Goal: Task Accomplishment & Management: Manage account settings

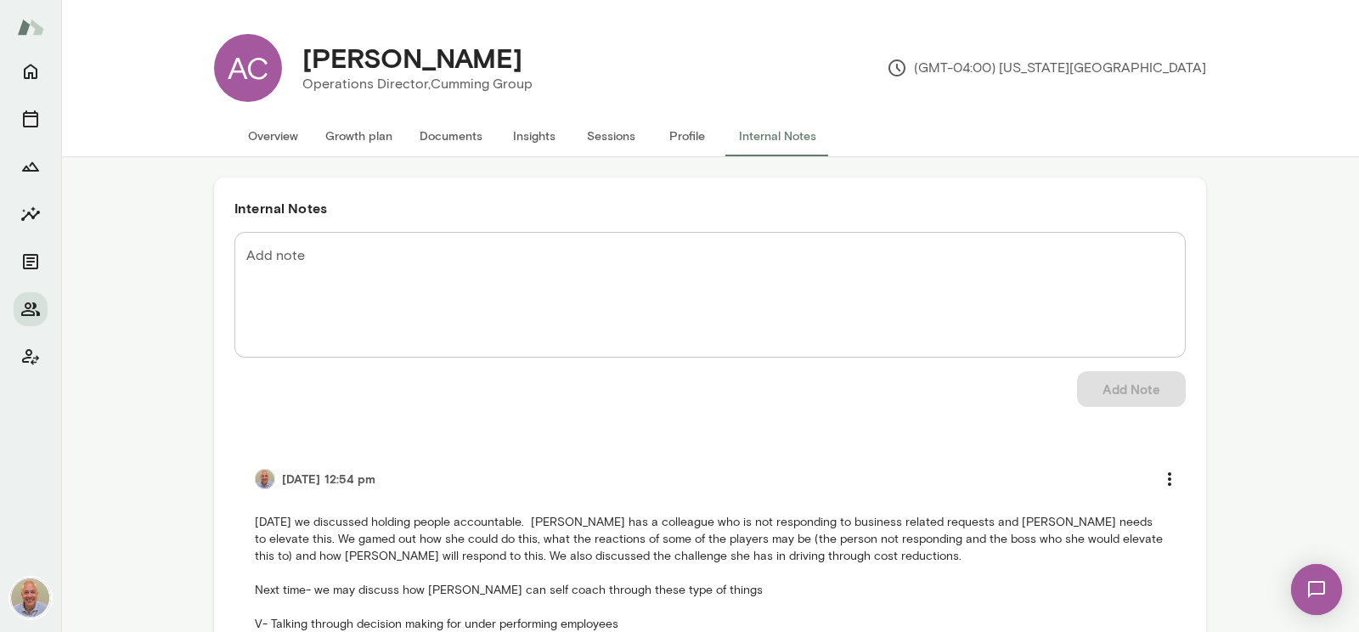
scroll to position [9, 0]
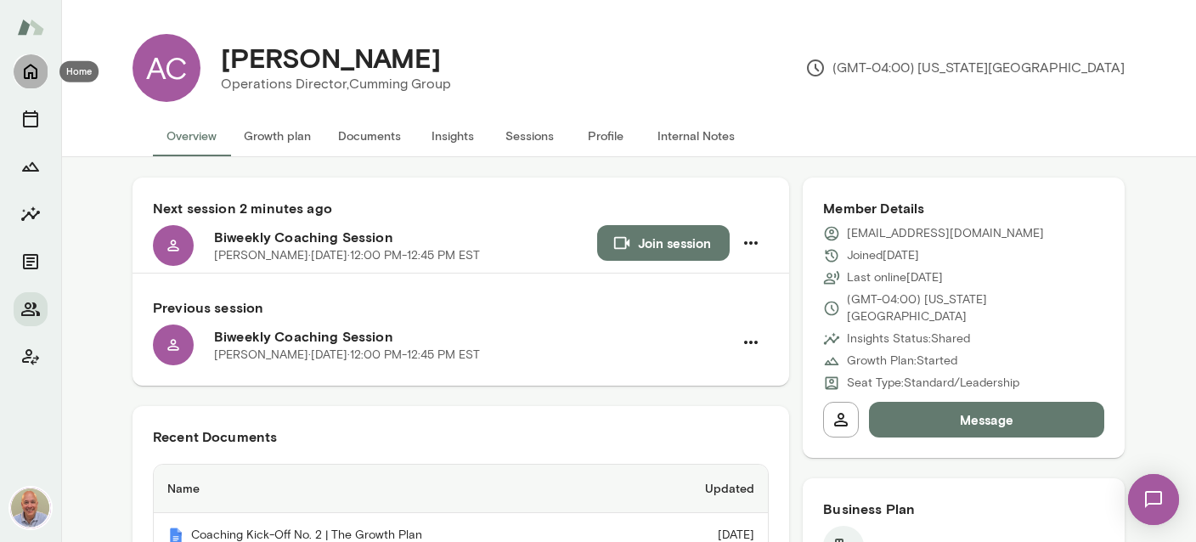
click at [27, 72] on icon "Home" at bounding box center [30, 71] width 20 height 20
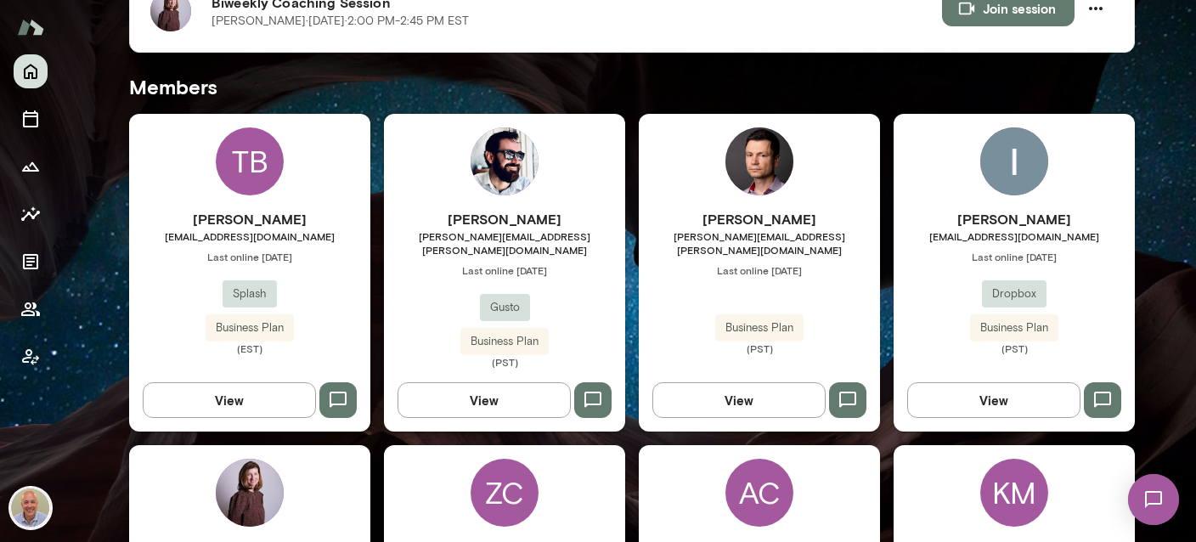
scroll to position [706, 0]
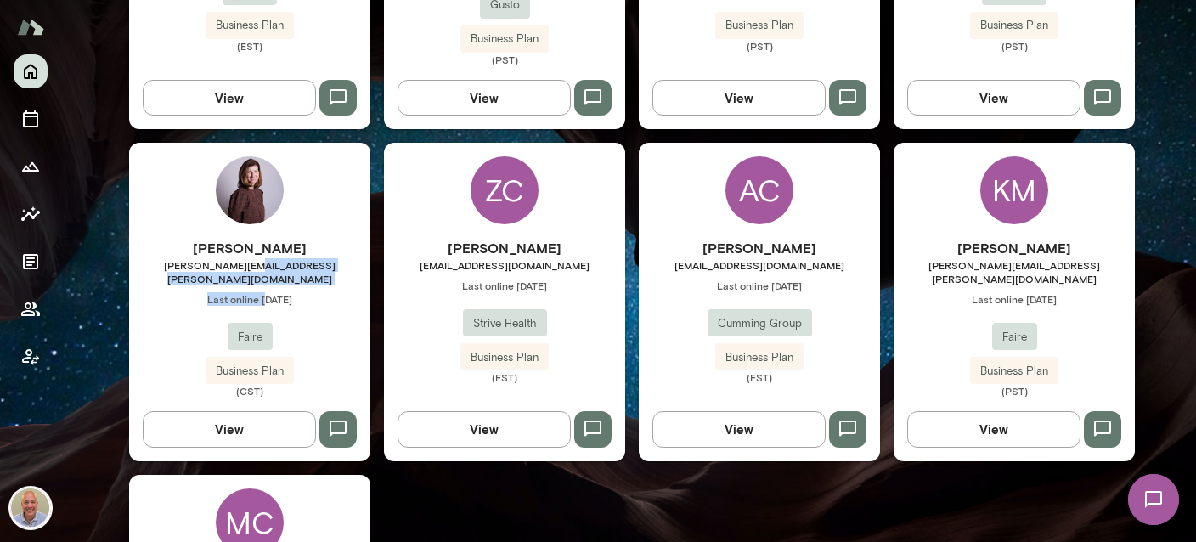
click at [267, 259] on div "Kristina Popova-Boasso kristina.popova@faire.com Last online March 12 Faire Bus…" at bounding box center [249, 318] width 241 height 160
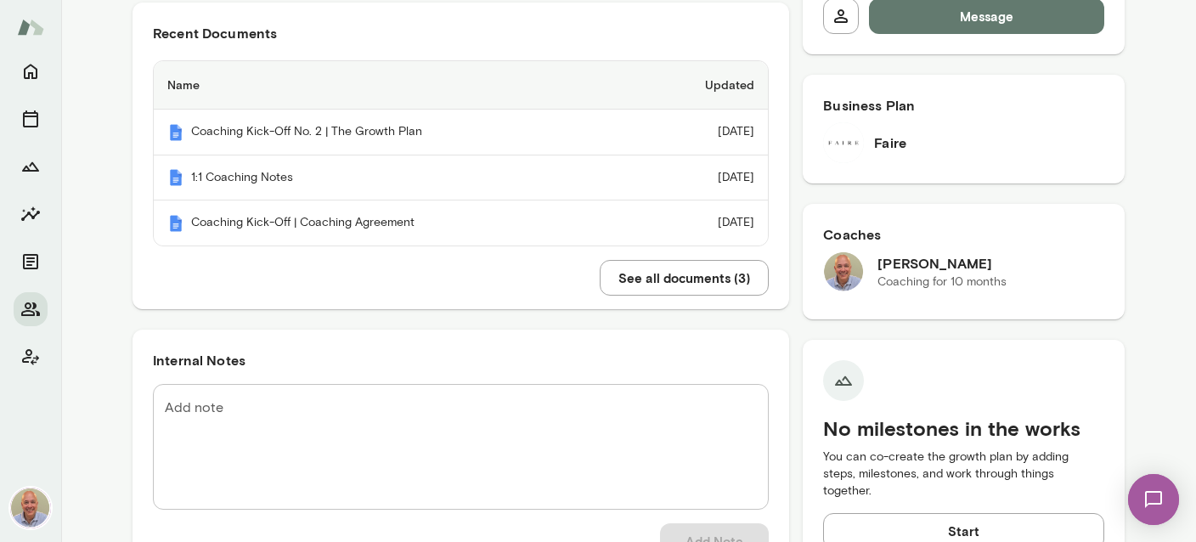
scroll to position [302, 0]
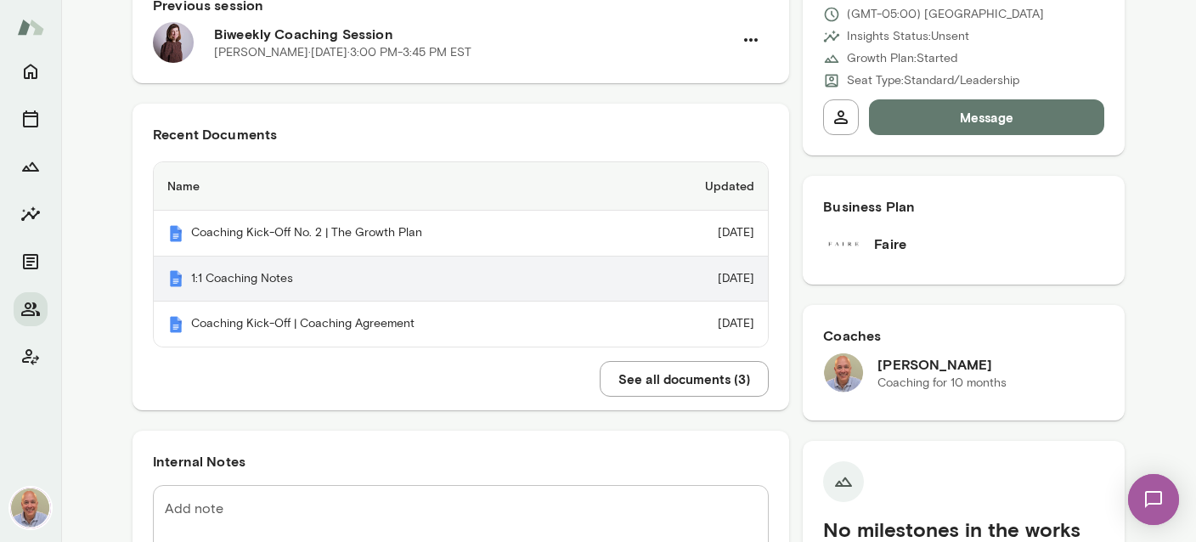
click at [282, 282] on th "1:1 Coaching Notes" at bounding box center [395, 280] width 483 height 46
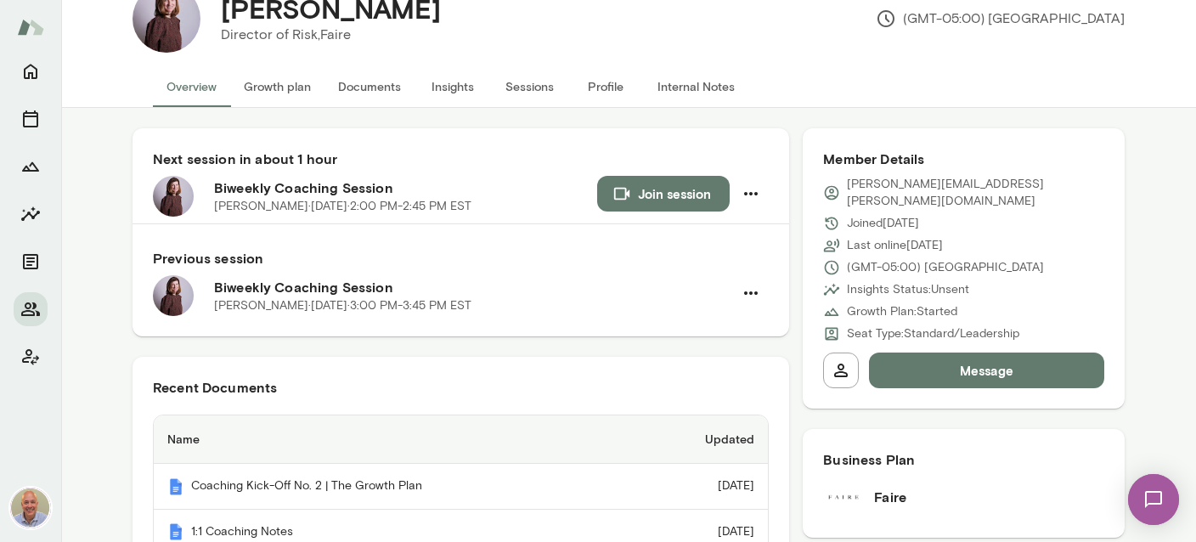
scroll to position [0, 0]
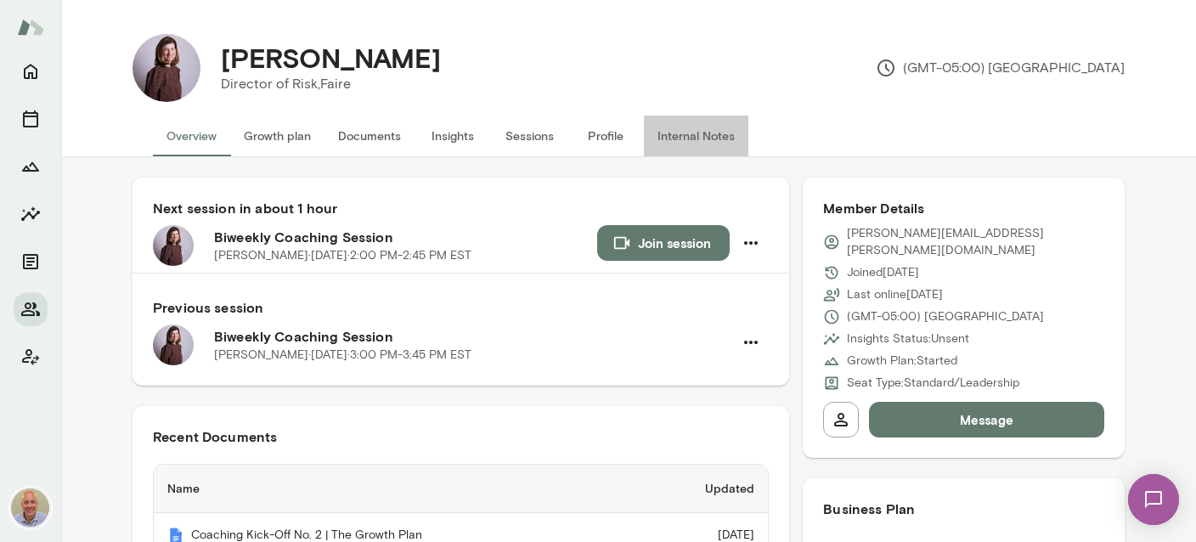
click at [707, 131] on button "Internal Notes" at bounding box center [696, 136] width 104 height 41
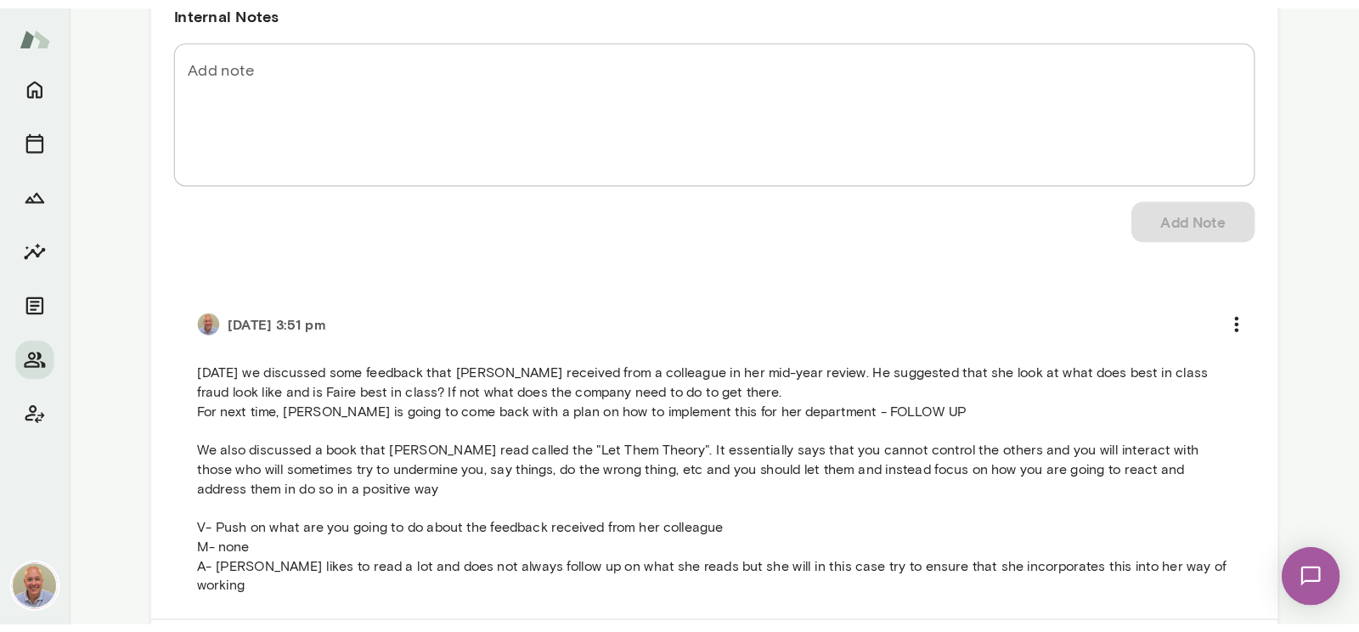
scroll to position [302, 0]
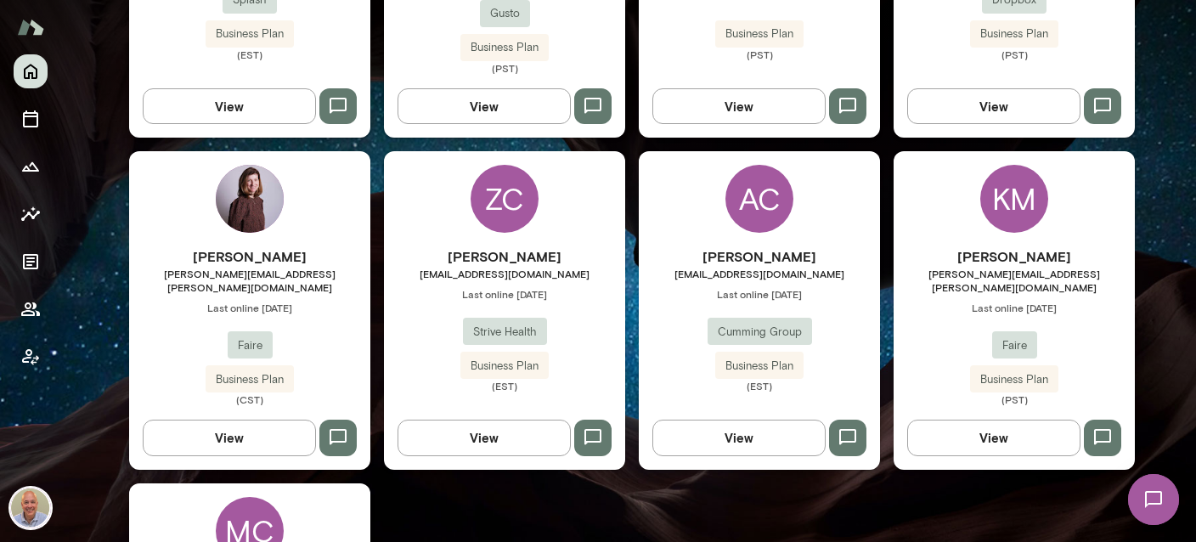
scroll to position [706, 0]
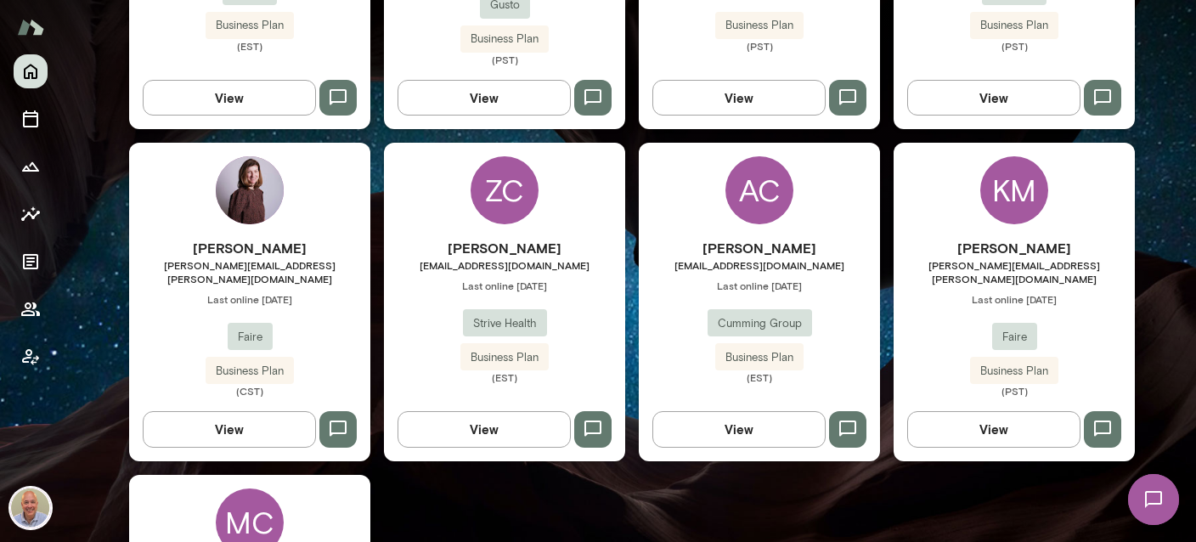
click at [534, 205] on div "ZC [PERSON_NAME] [EMAIL_ADDRESS][DOMAIN_NAME] Last online [DATE] Strive Health …" at bounding box center [504, 302] width 241 height 318
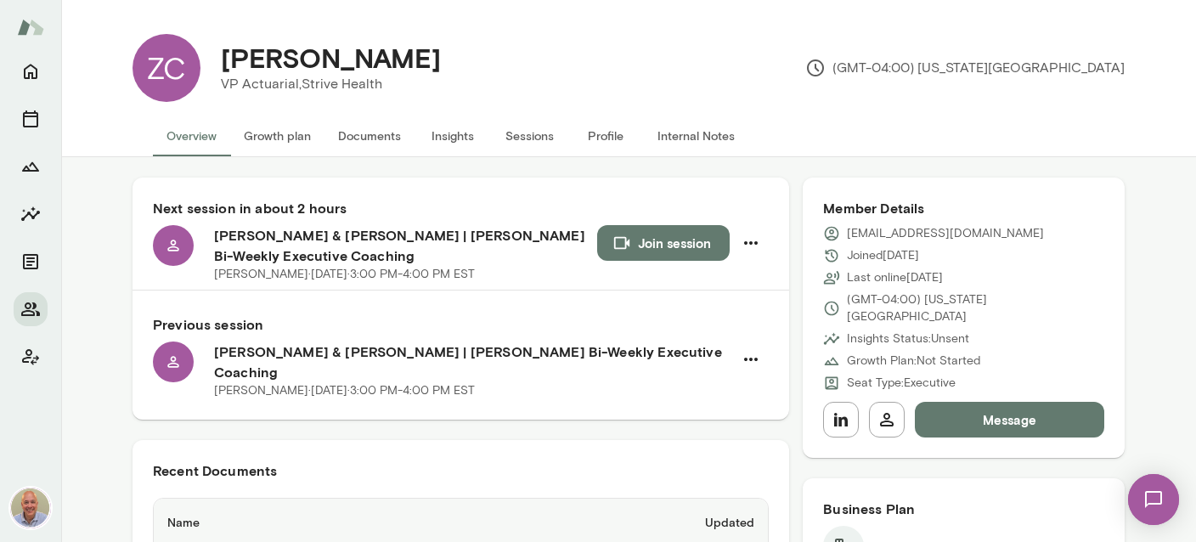
click at [396, 138] on button "Documents" at bounding box center [370, 136] width 90 height 41
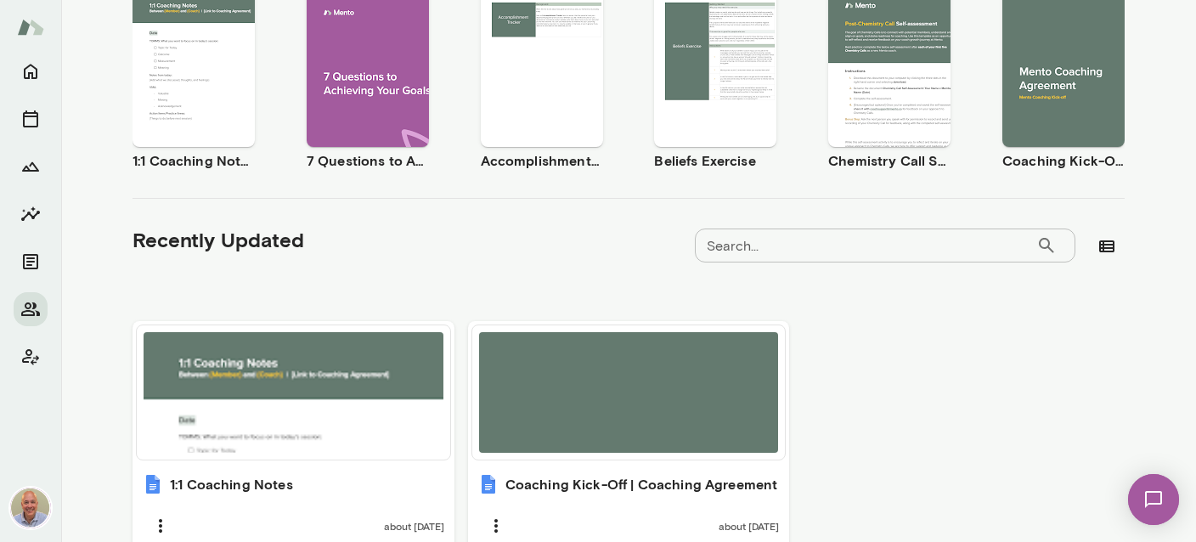
scroll to position [426, 0]
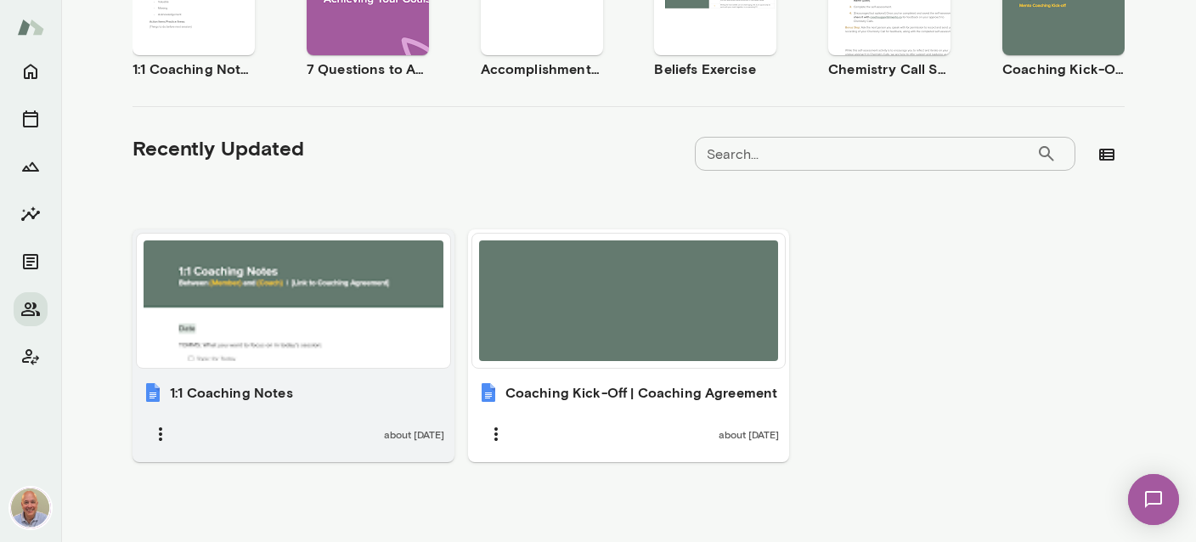
click at [361, 305] on div at bounding box center [294, 300] width 300 height 121
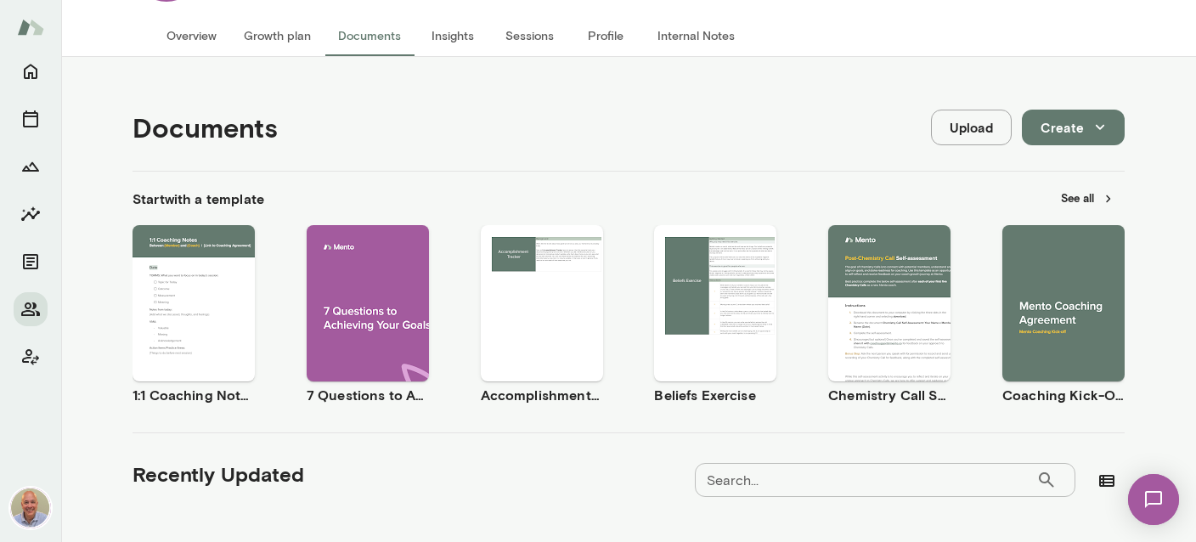
scroll to position [0, 0]
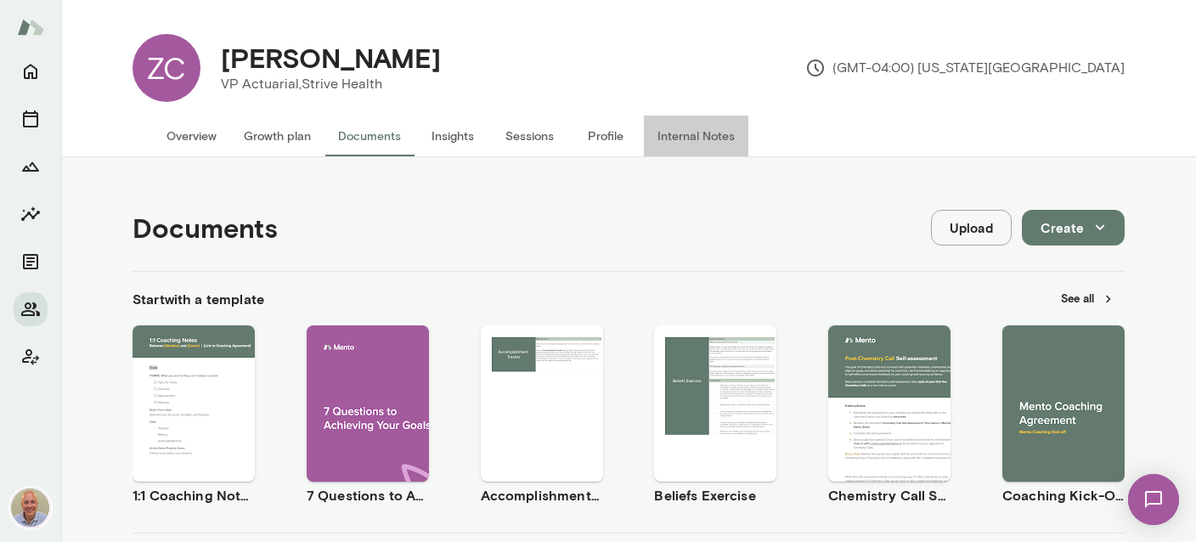
click at [697, 145] on button "Internal Notes" at bounding box center [696, 136] width 104 height 41
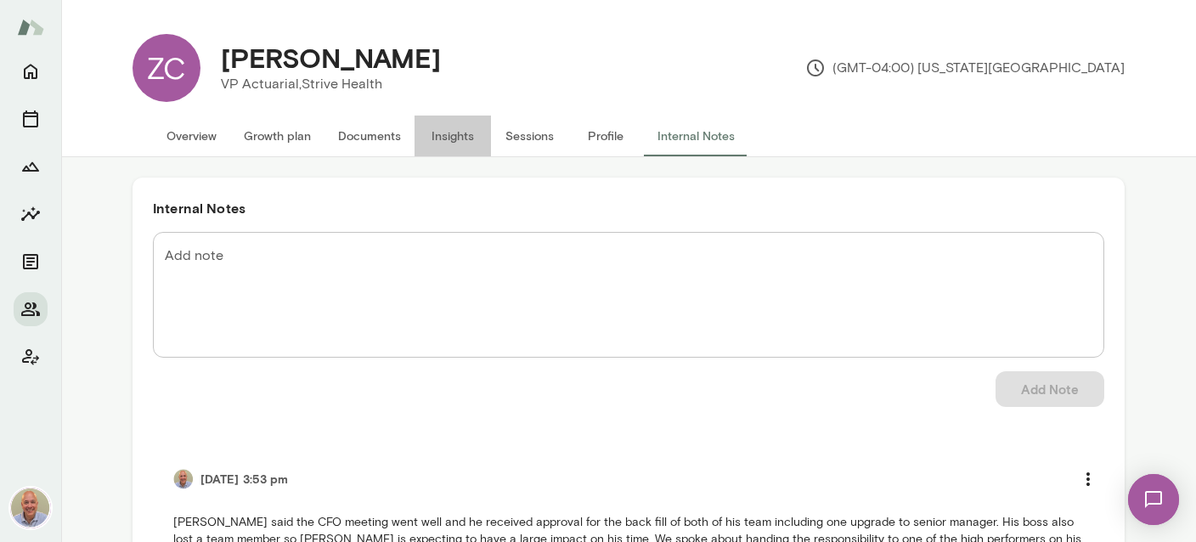
click at [460, 138] on button "Insights" at bounding box center [453, 136] width 76 height 41
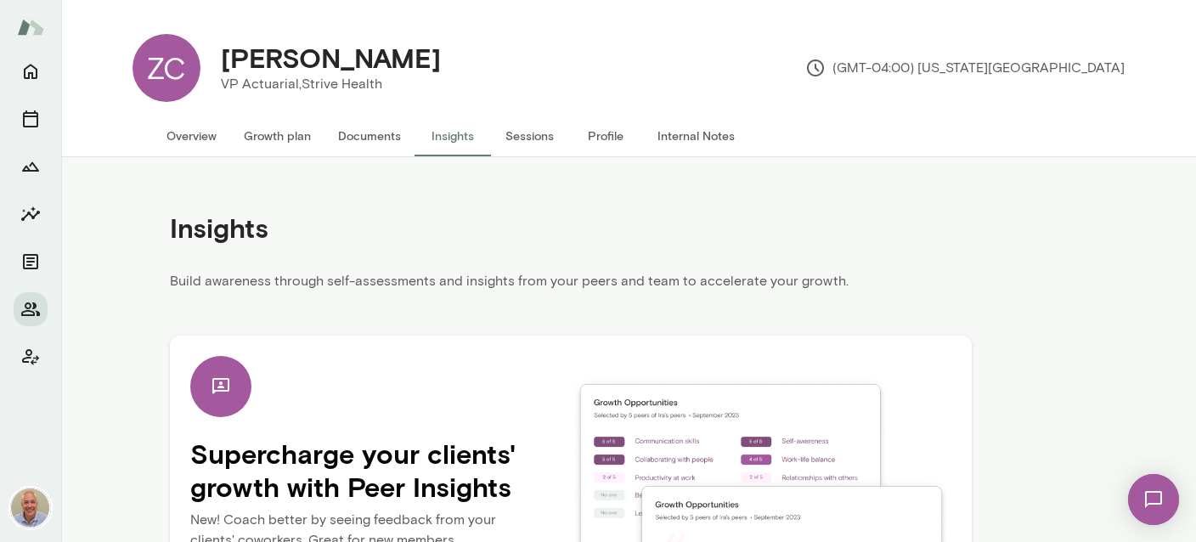
click at [716, 133] on button "Internal Notes" at bounding box center [696, 136] width 104 height 41
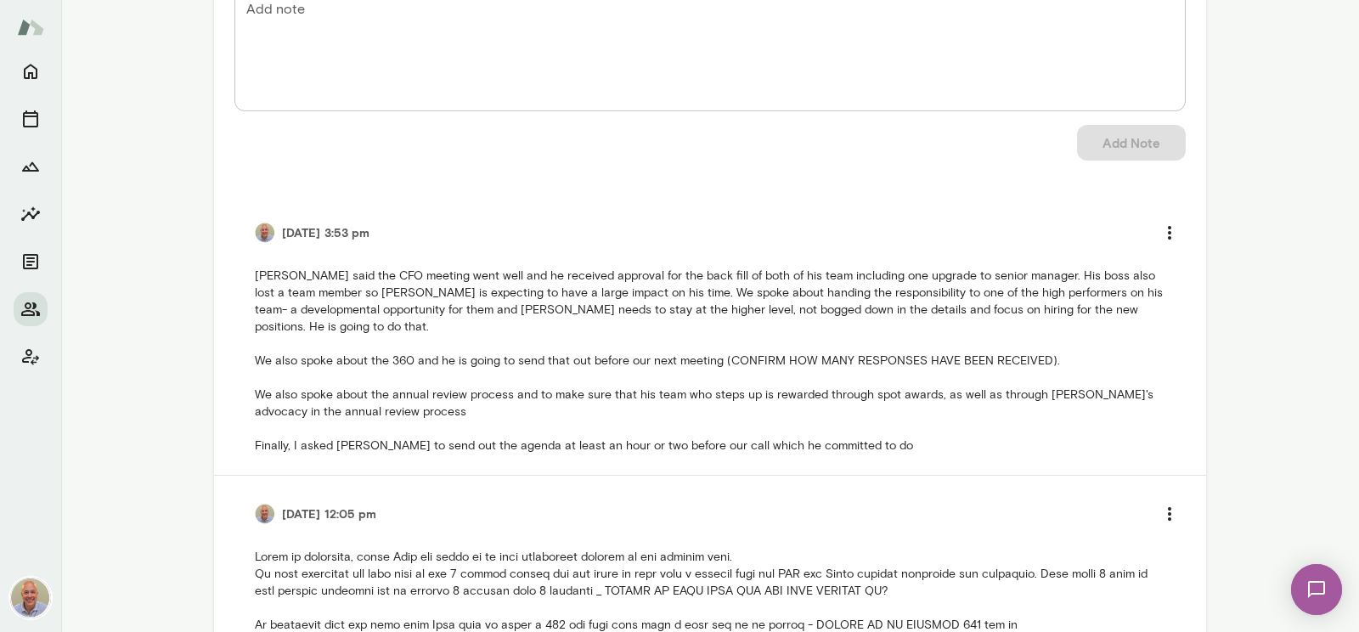
scroll to position [293, 0]
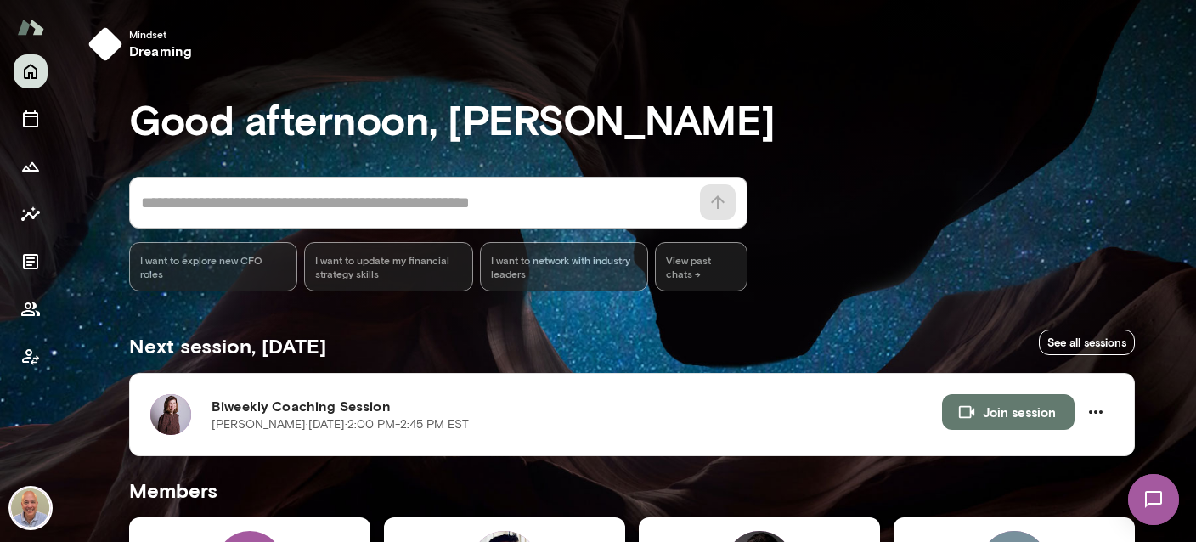
click at [345, 211] on textarea at bounding box center [415, 203] width 549 height 24
click at [334, 220] on div "* ​ ​" at bounding box center [438, 203] width 618 height 52
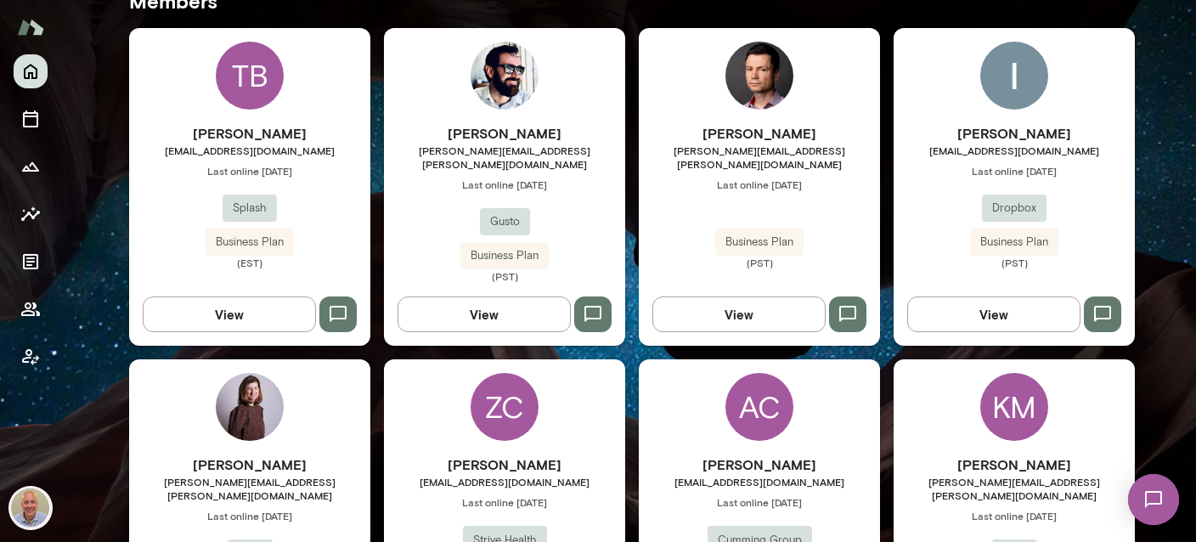
scroll to position [505, 0]
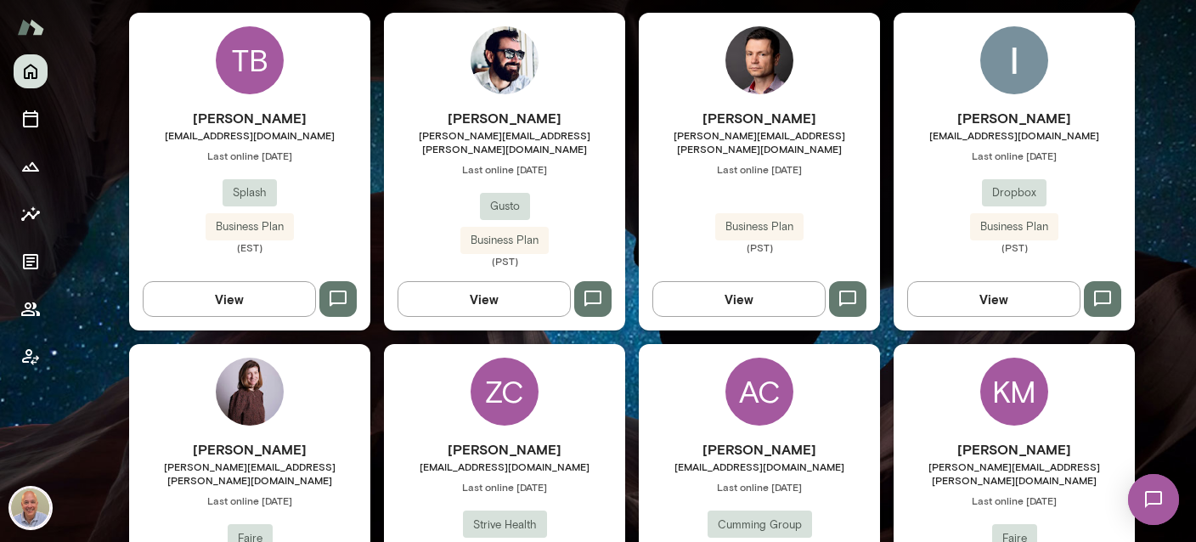
click at [1012, 121] on h6 "[PERSON_NAME]" at bounding box center [1014, 118] width 241 height 20
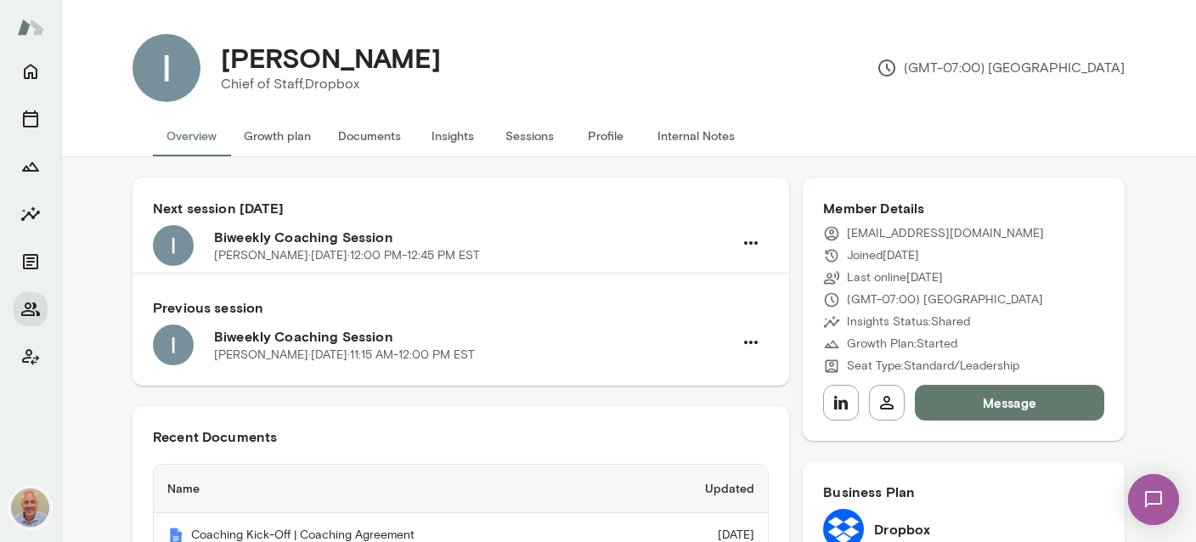
click at [687, 133] on button "Internal Notes" at bounding box center [696, 136] width 104 height 41
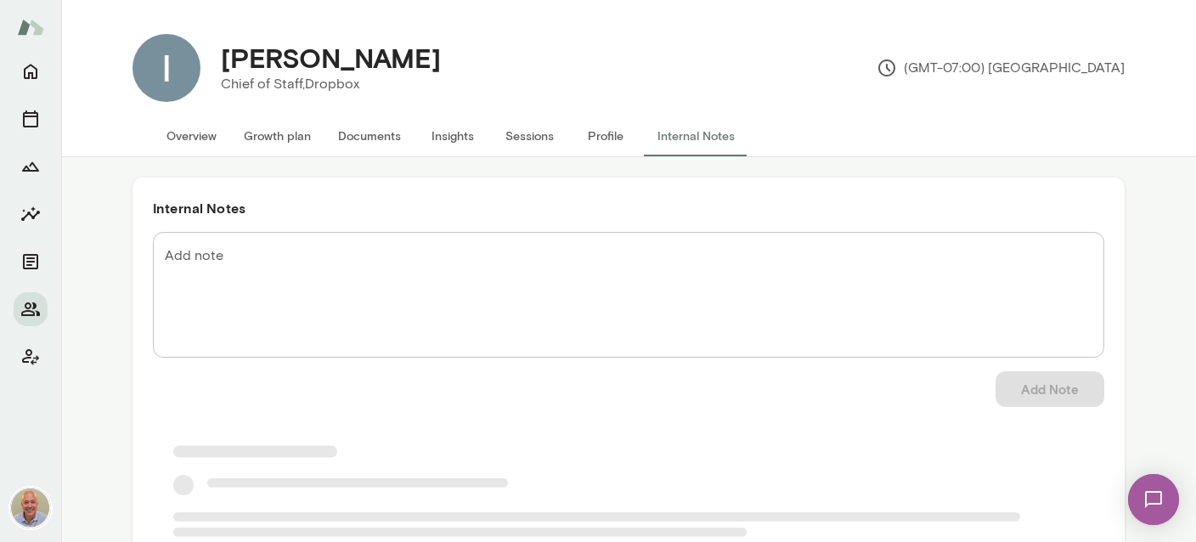
click at [580, 240] on div "* Add note" at bounding box center [628, 295] width 951 height 126
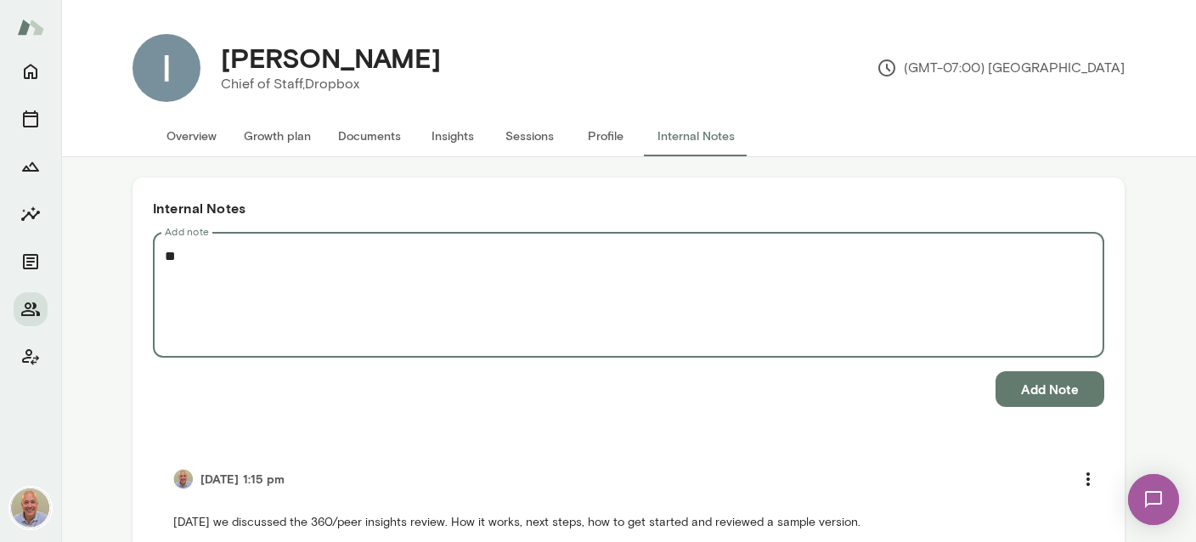
type textarea "*"
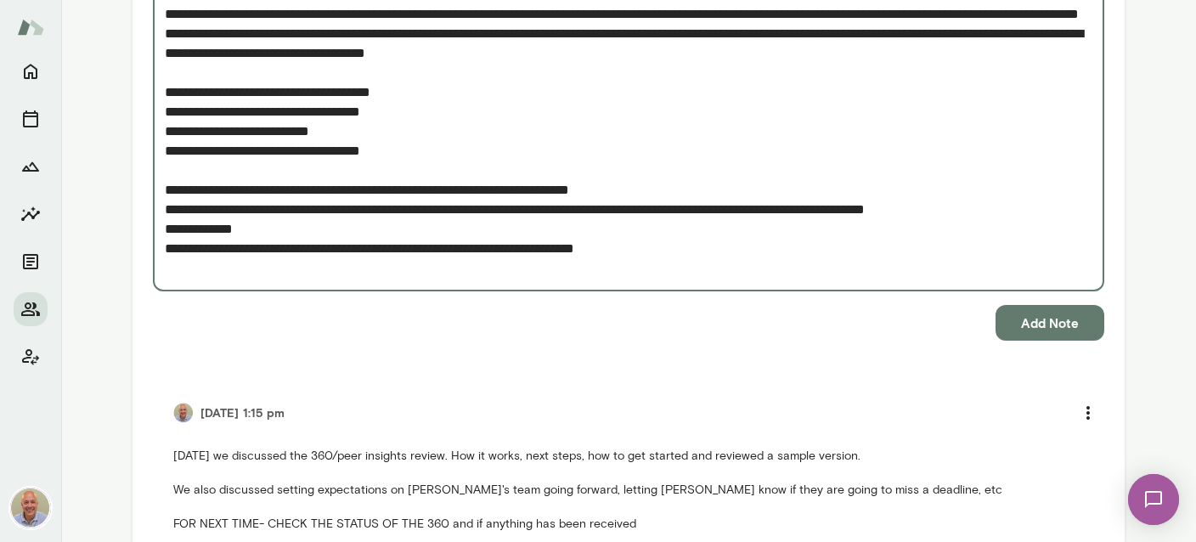
scroll to position [302, 0]
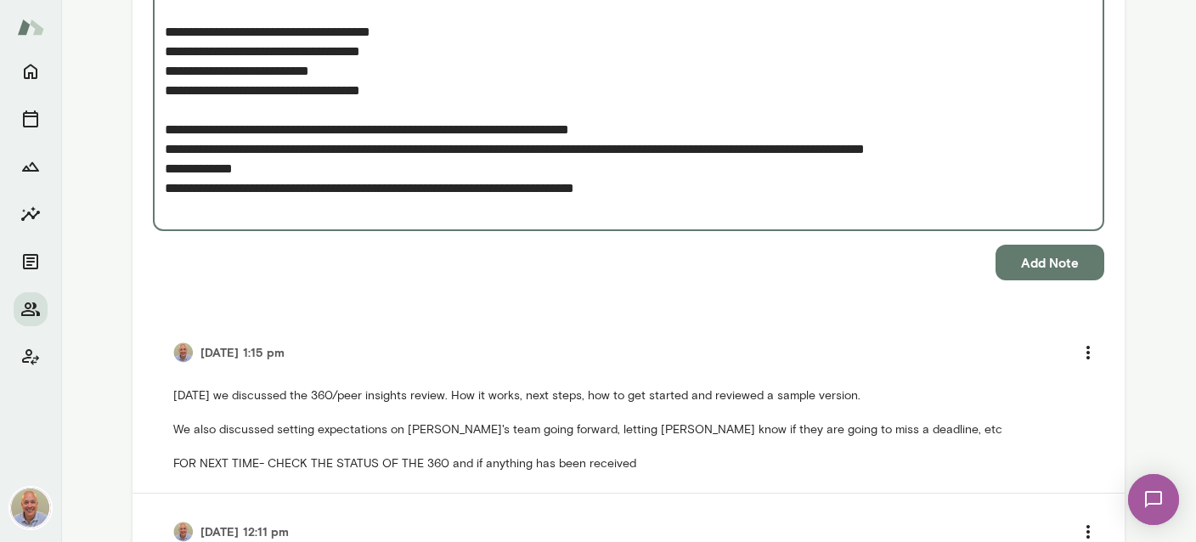
type textarea "**********"
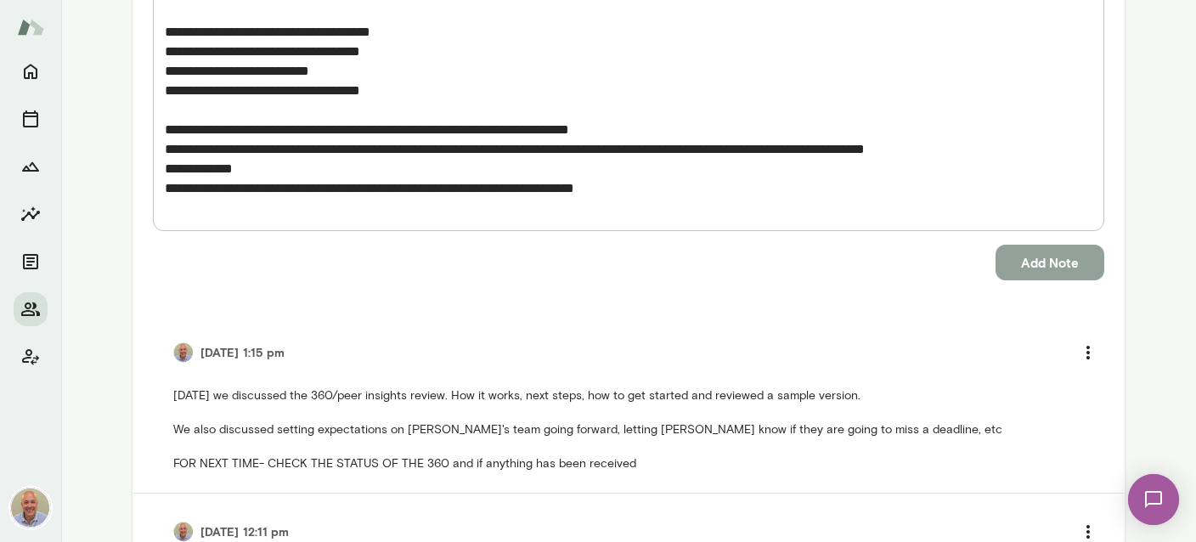
click at [1073, 264] on button "Add Note" at bounding box center [1050, 263] width 109 height 36
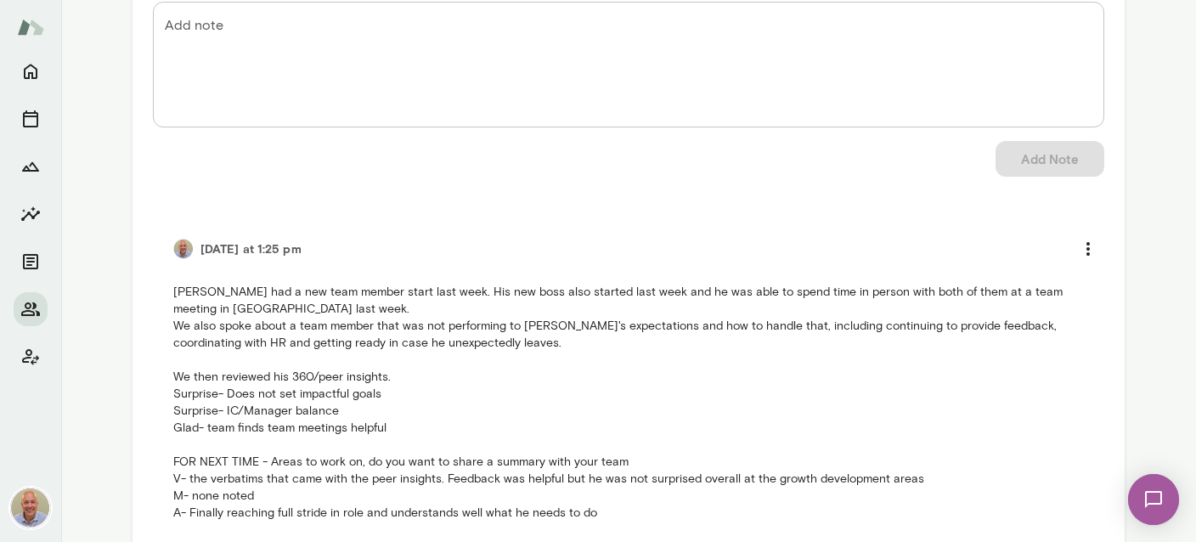
scroll to position [201, 0]
